Goal: Book appointment/travel/reservation

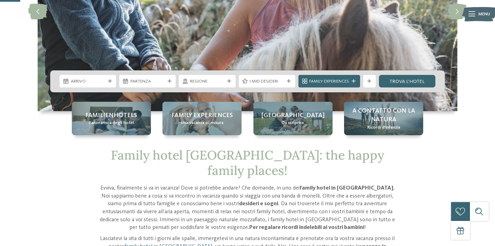
scroll to position [120, 0]
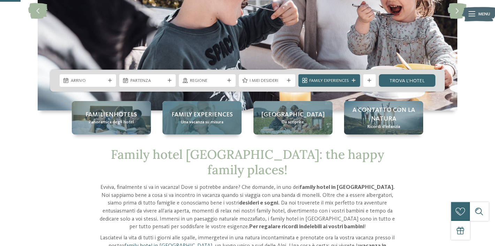
click at [209, 114] on span "Family experiences" at bounding box center [202, 115] width 61 height 9
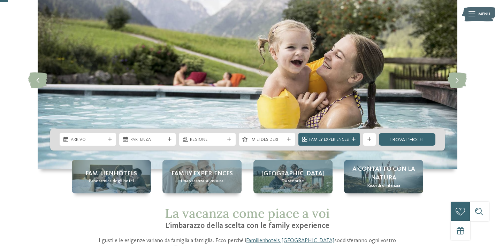
scroll to position [40, 0]
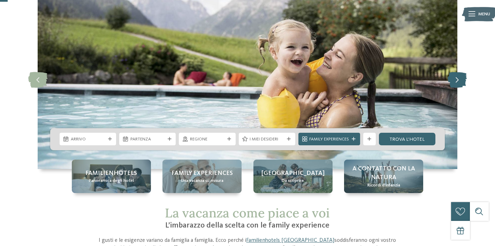
click at [452, 82] on icon at bounding box center [457, 81] width 19 height 16
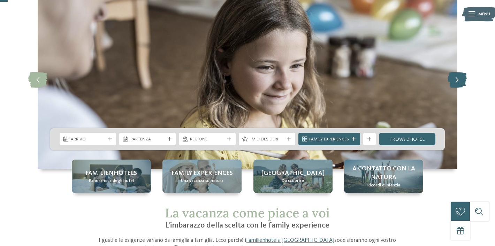
click at [452, 82] on icon at bounding box center [457, 81] width 19 height 16
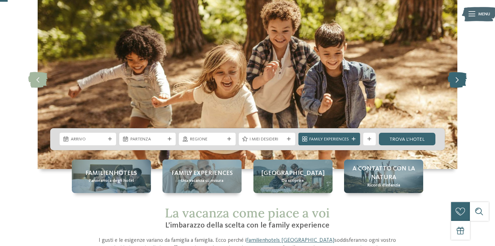
click at [452, 82] on icon at bounding box center [457, 81] width 19 height 16
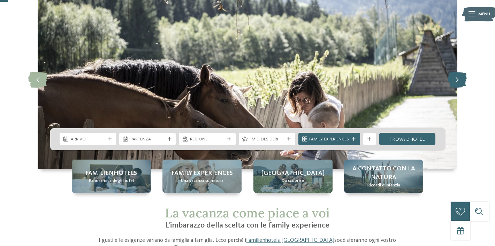
click at [452, 82] on icon at bounding box center [457, 81] width 19 height 16
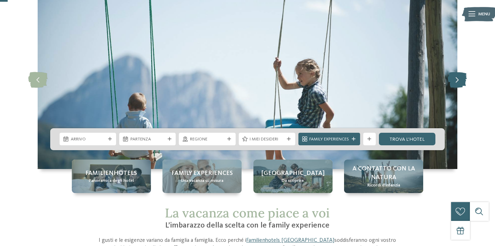
click at [452, 83] on icon at bounding box center [457, 81] width 19 height 16
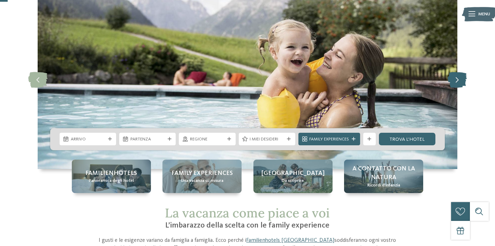
click at [452, 83] on icon at bounding box center [457, 81] width 19 height 16
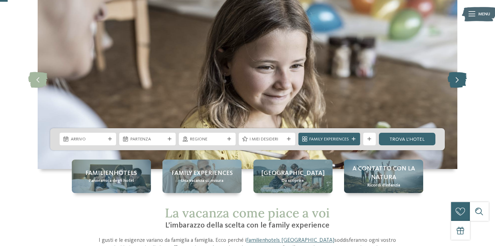
click at [452, 83] on icon at bounding box center [457, 81] width 19 height 16
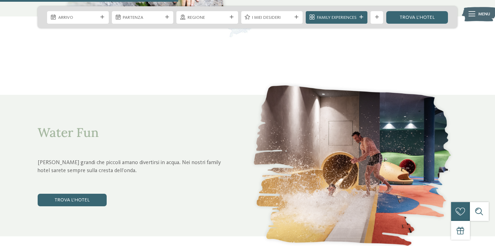
scroll to position [945, 0]
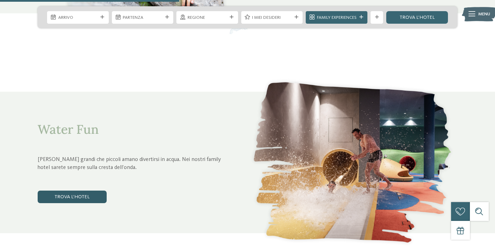
click at [75, 199] on link "trova l’hotel" at bounding box center [72, 197] width 69 height 13
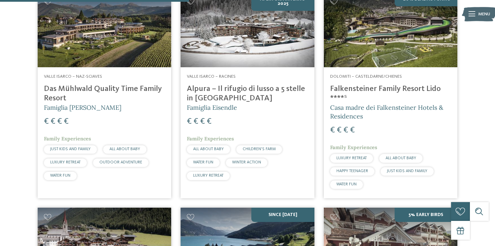
scroll to position [452, 0]
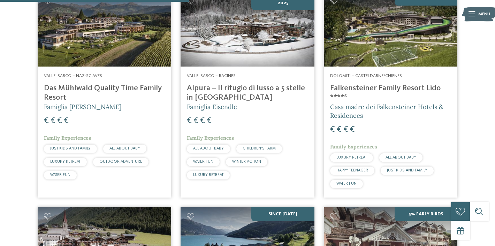
click at [369, 88] on h4 "Falkensteiner Family Resort Lido ****ˢ" at bounding box center [390, 93] width 121 height 19
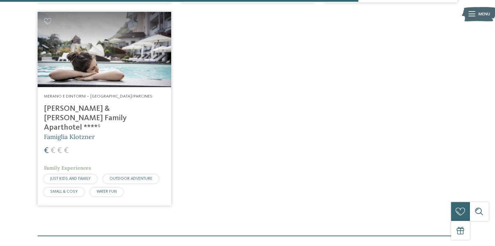
scroll to position [856, 0]
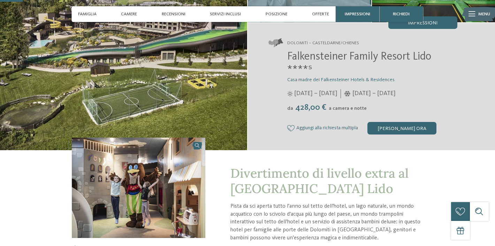
scroll to position [112, 0]
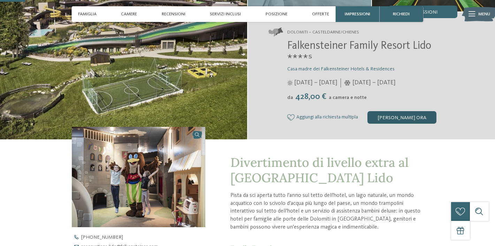
click at [406, 120] on div "[PERSON_NAME] ora" at bounding box center [402, 117] width 69 height 13
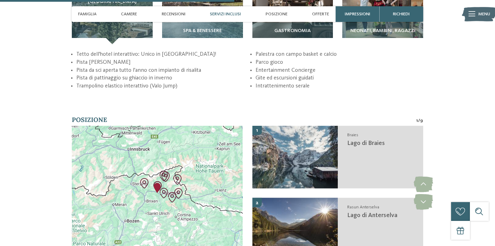
scroll to position [1042, 0]
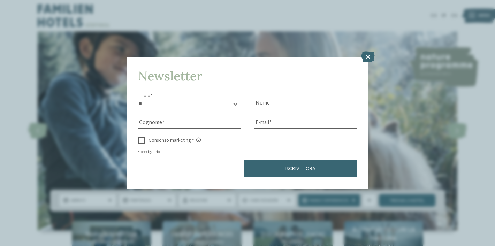
click at [364, 55] on icon at bounding box center [368, 57] width 14 height 11
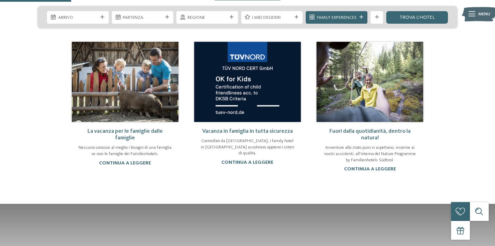
scroll to position [410, 0]
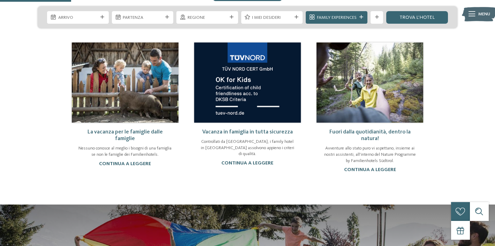
click at [152, 129] on link "La vacanza per le famiglie dalle famiglie" at bounding box center [125, 135] width 75 height 12
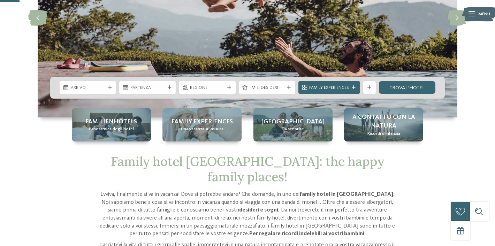
scroll to position [113, 0]
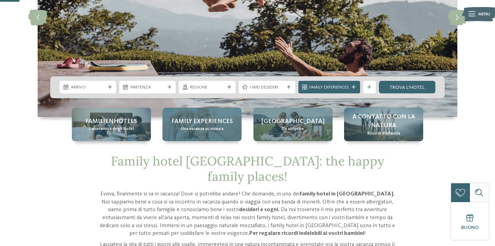
click at [207, 134] on div "Family experiences Una vacanza su misura" at bounding box center [201, 124] width 79 height 33
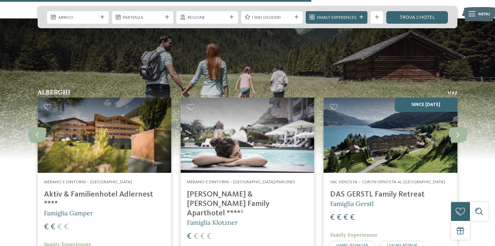
scroll to position [755, 0]
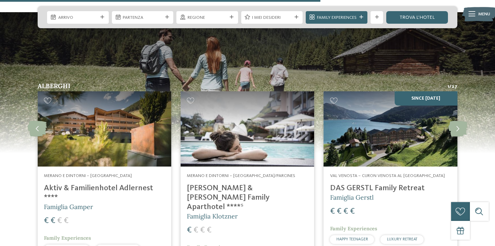
click at [141, 189] on h4 "Aktiv & Familienhotel Adlernest ****" at bounding box center [104, 193] width 121 height 19
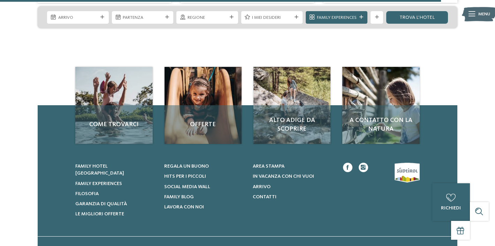
scroll to position [1050, 0]
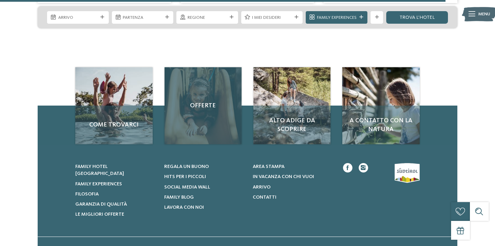
click at [207, 128] on div "Offerte" at bounding box center [203, 105] width 77 height 77
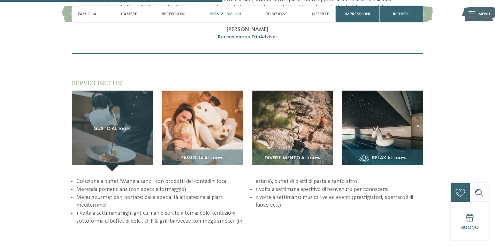
scroll to position [909, 0]
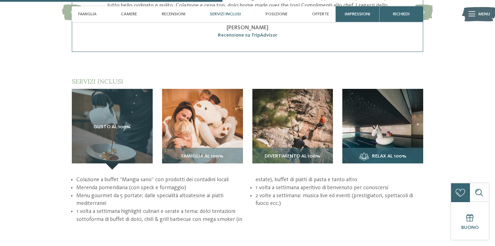
click at [385, 156] on span "Relax al 100%" at bounding box center [389, 157] width 35 height 6
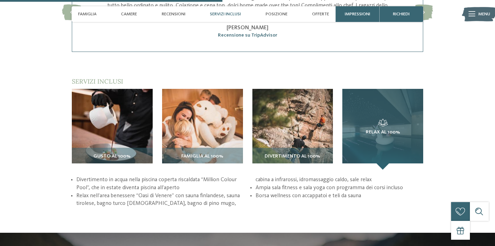
click at [385, 156] on div "Relax al 100%" at bounding box center [382, 129] width 81 height 81
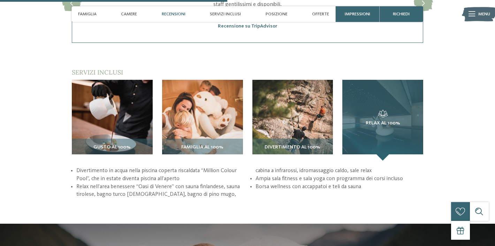
scroll to position [913, 0]
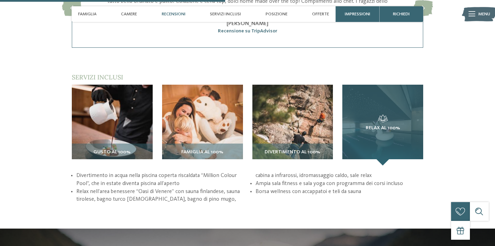
click at [400, 131] on span "Relax al 100%" at bounding box center [383, 129] width 35 height 6
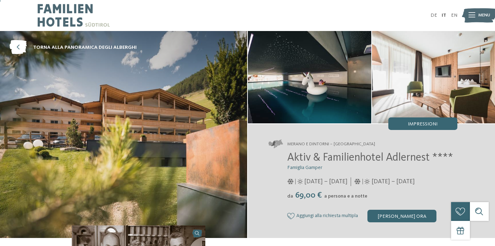
scroll to position [0, 0]
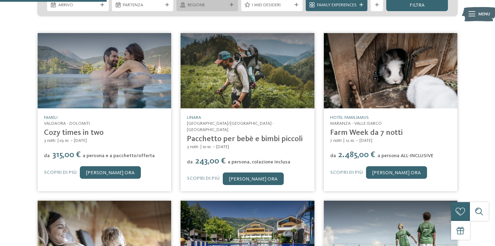
scroll to position [131, 0]
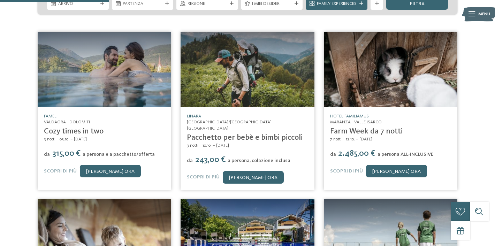
click at [232, 134] on link "Pacchetto per bebè e bimbi piccoli" at bounding box center [245, 138] width 116 height 8
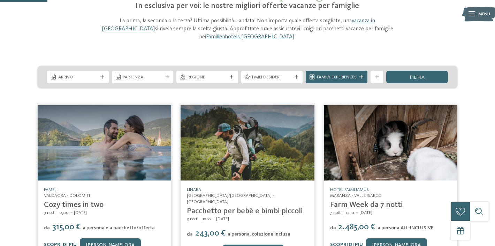
scroll to position [59, 0]
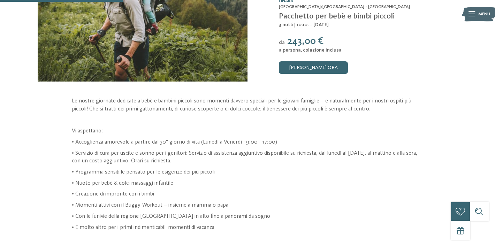
scroll to position [109, 0]
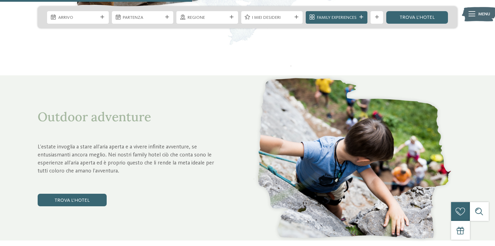
scroll to position [1040, 0]
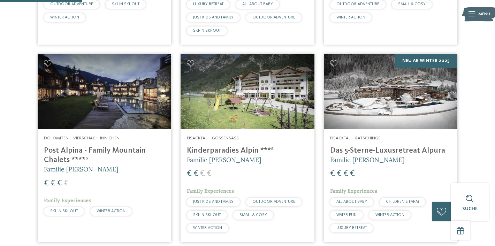
scroll to position [351, 0]
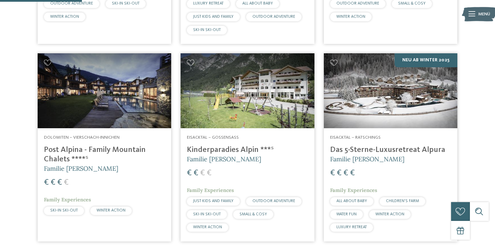
click at [108, 149] on h4 "Post Alpina - Family Mountain Chalets ****ˢ" at bounding box center [104, 154] width 121 height 19
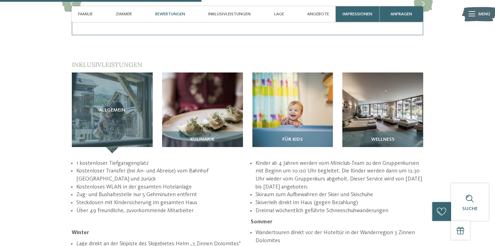
scroll to position [914, 0]
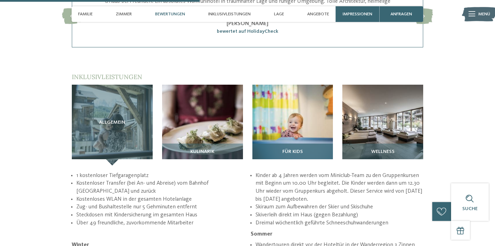
click at [299, 149] on span "Für Kids" at bounding box center [292, 152] width 21 height 6
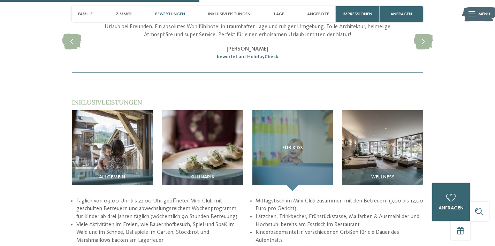
scroll to position [890, 0]
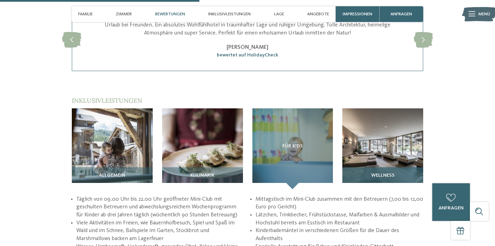
click at [381, 122] on img at bounding box center [382, 148] width 81 height 81
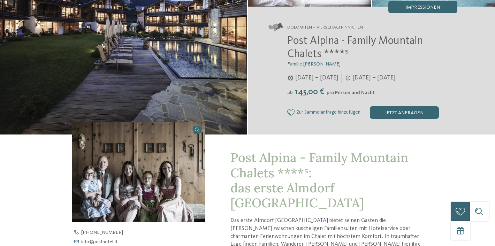
scroll to position [0, 0]
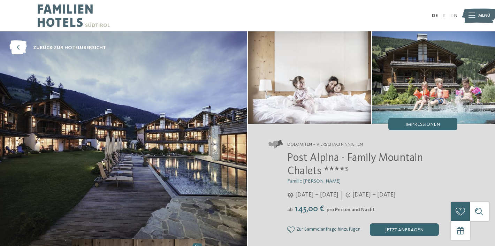
click at [476, 18] on img at bounding box center [479, 15] width 35 height 17
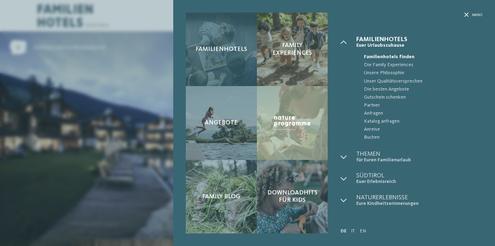
click at [247, 61] on div "Familienhotels" at bounding box center [221, 50] width 71 height 74
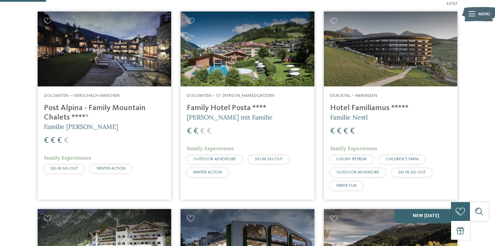
scroll to position [198, 0]
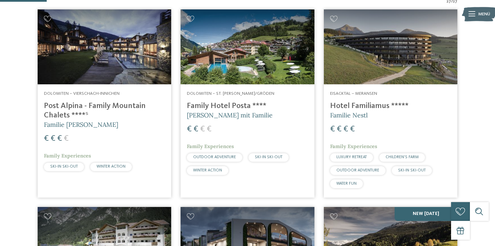
click at [136, 108] on h4 "Post Alpina - Family Mountain Chalets ****ˢ" at bounding box center [104, 110] width 121 height 19
